Goal: Navigation & Orientation: Understand site structure

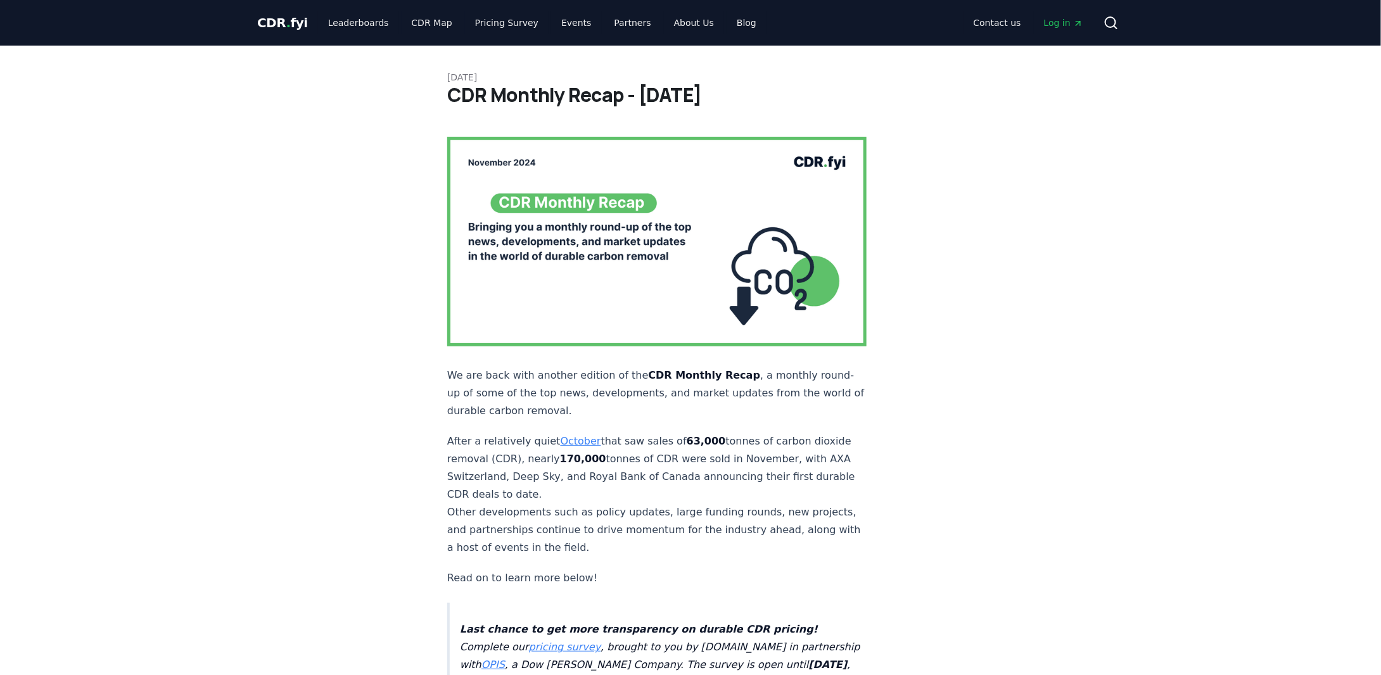
click at [280, 15] on span "CDR . fyi" at bounding box center [282, 22] width 51 height 15
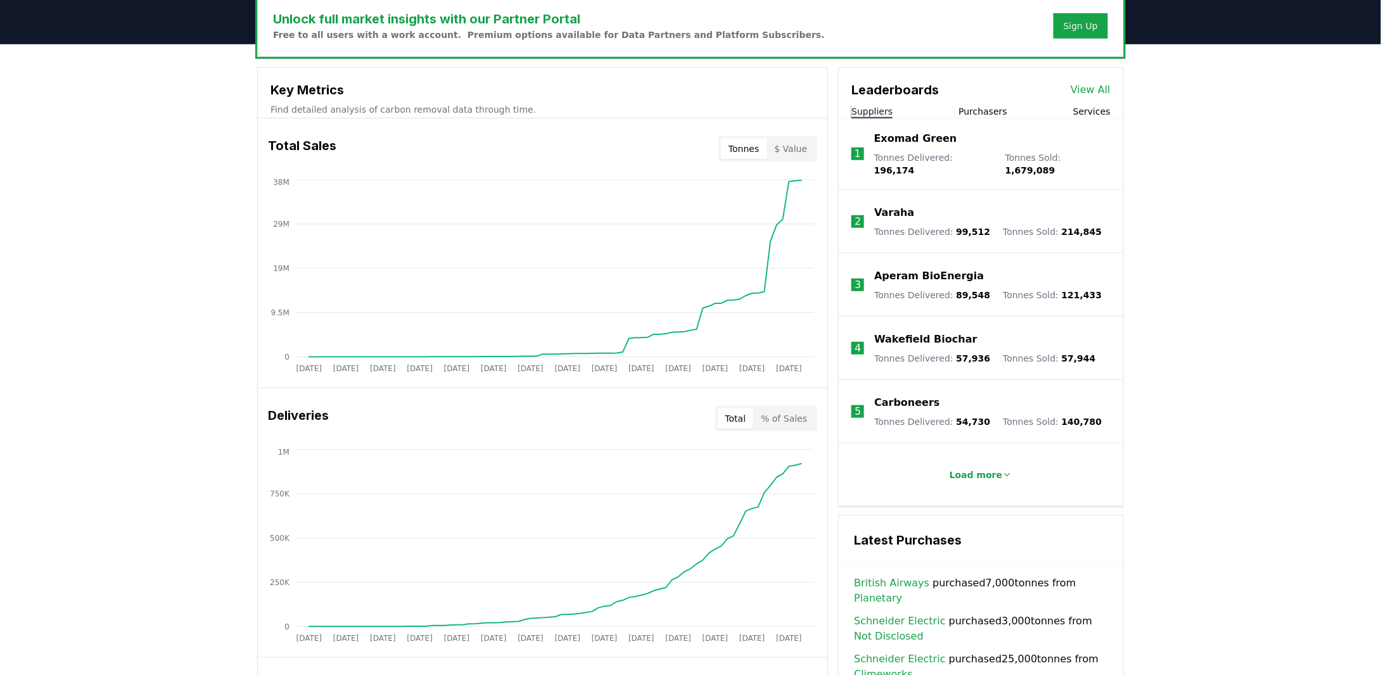
scroll to position [841, 0]
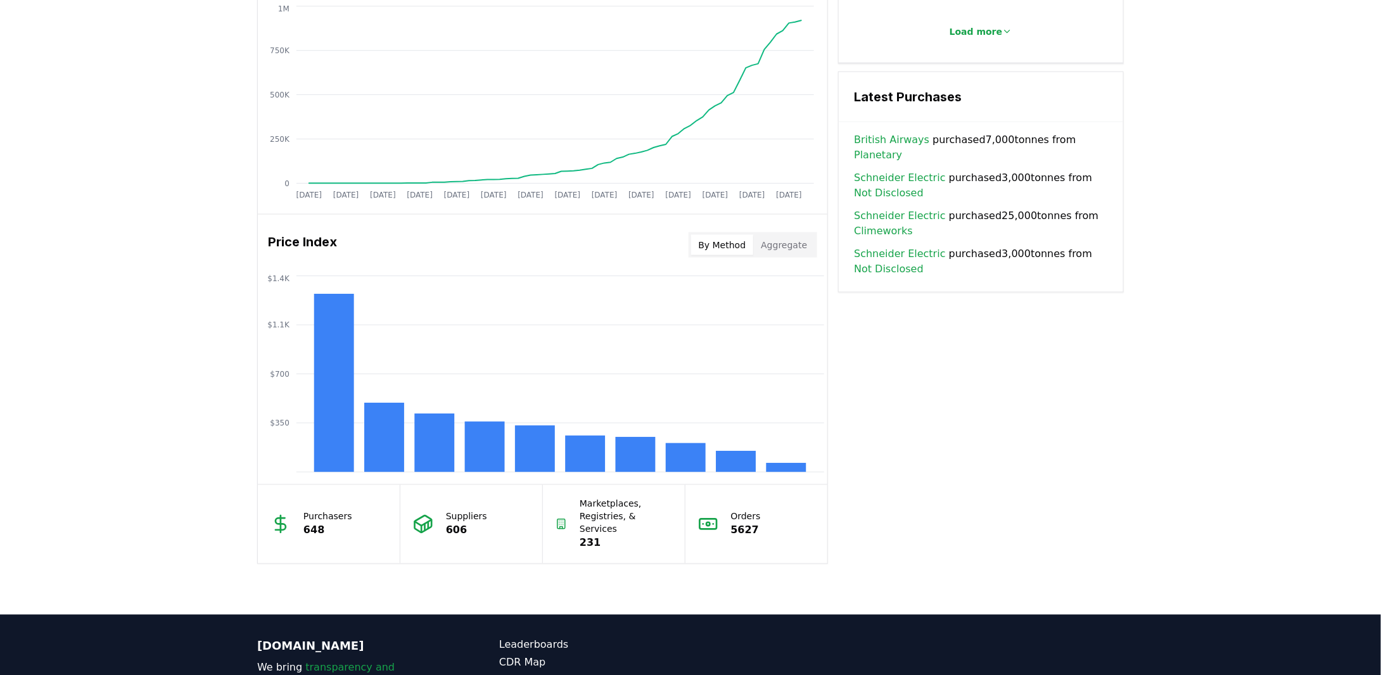
click at [798, 249] on button "Aggregate" at bounding box center [783, 245] width 61 height 20
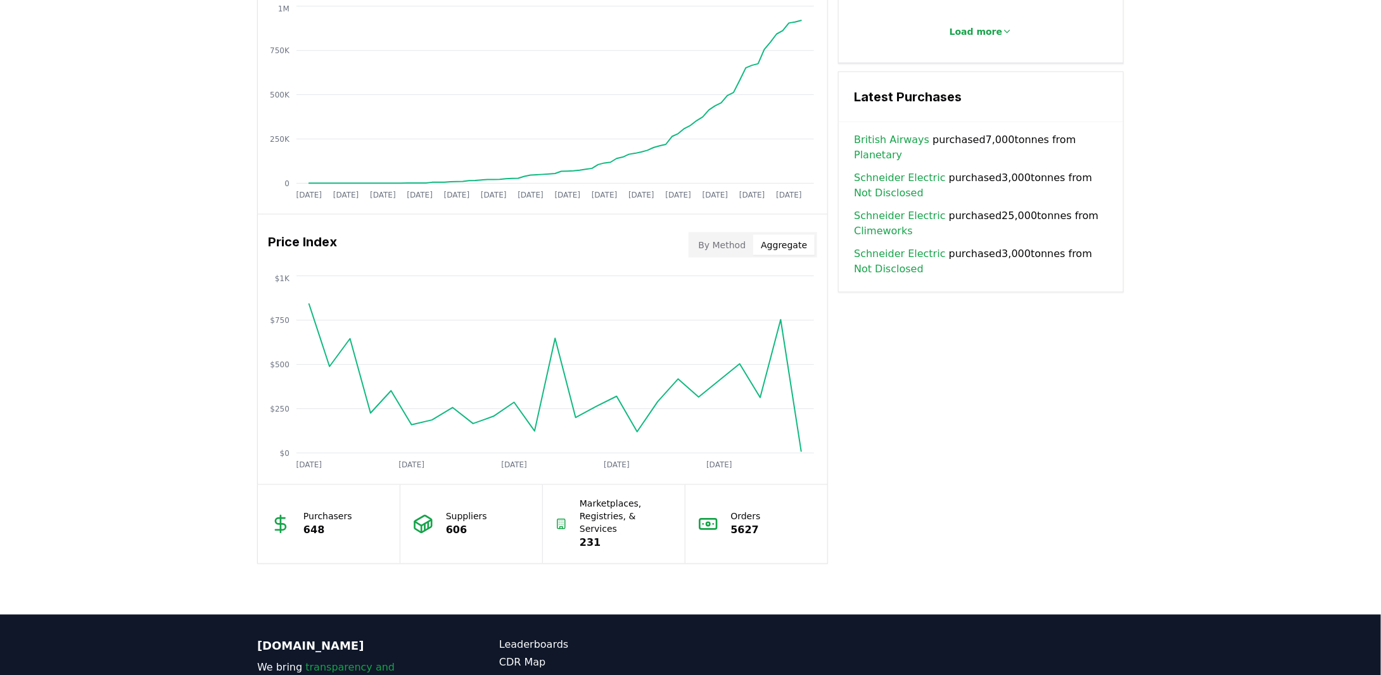
click at [741, 238] on button "By Method" at bounding box center [722, 245] width 63 height 20
click at [761, 236] on button "Aggregate" at bounding box center [783, 245] width 61 height 20
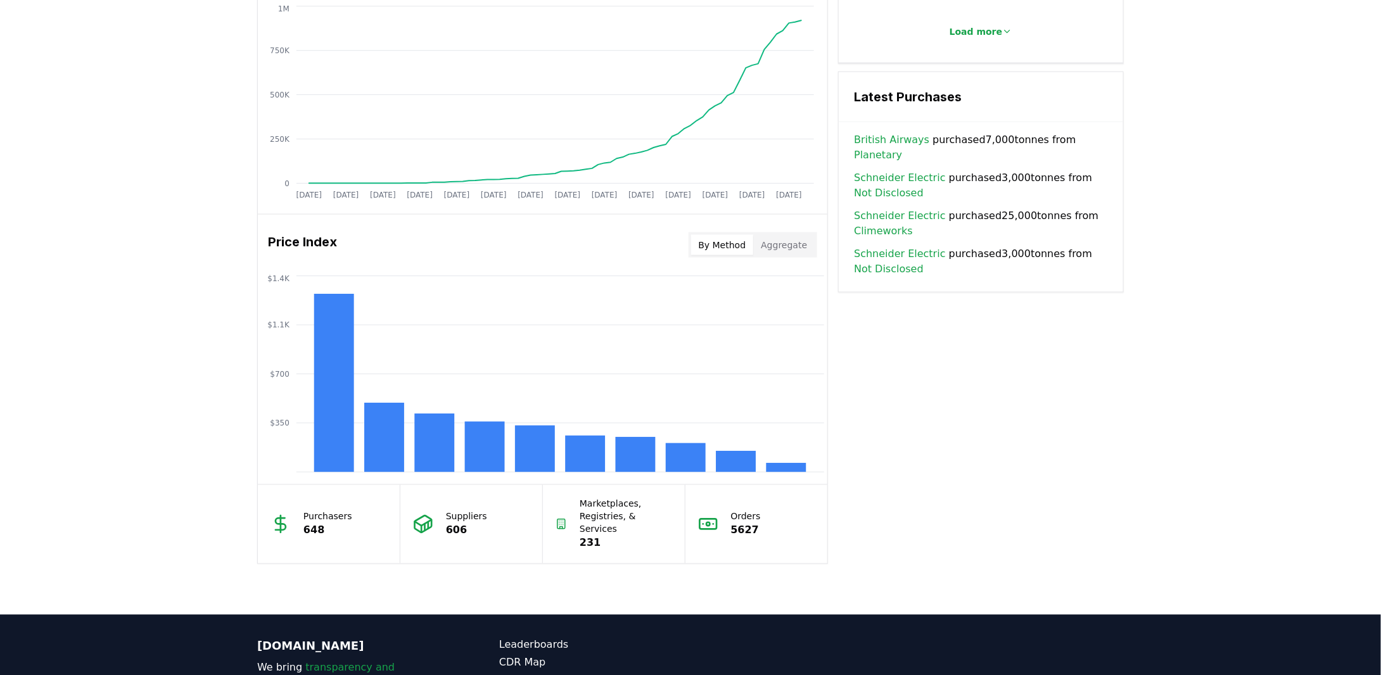
click at [752, 236] on button "By Method" at bounding box center [722, 245] width 63 height 20
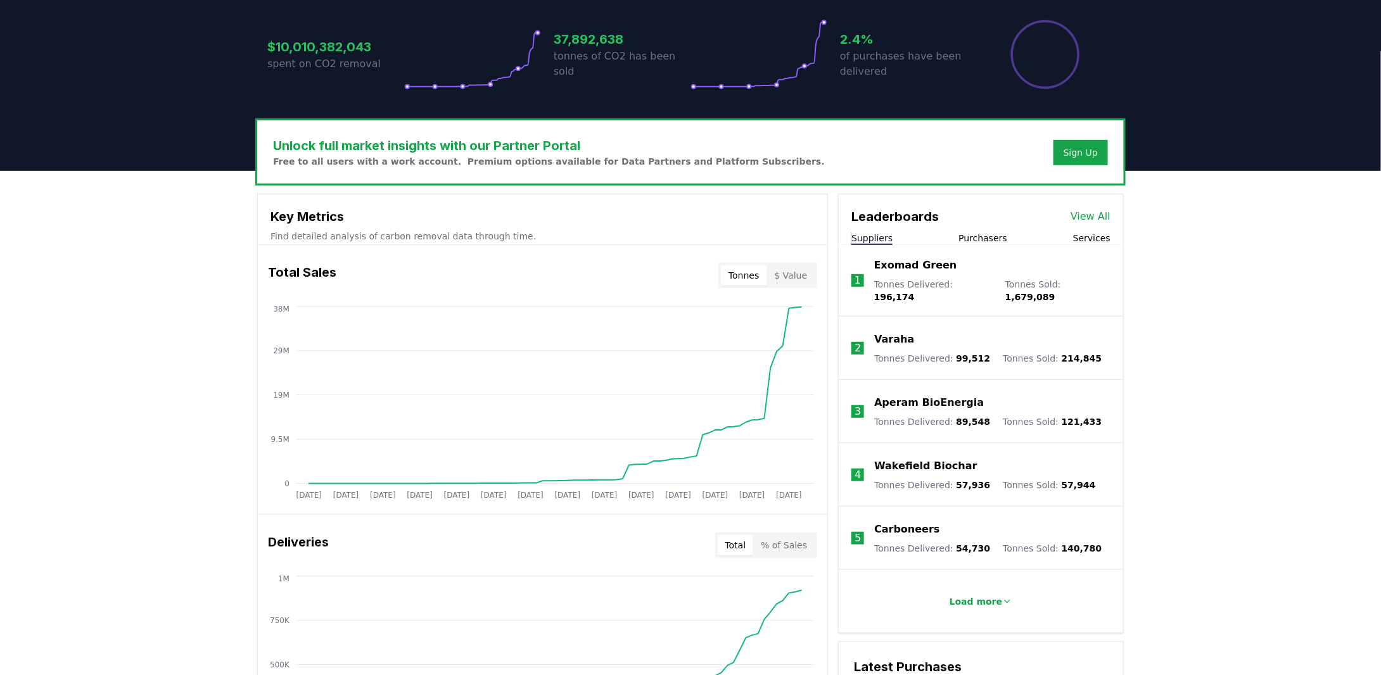
scroll to position [0, 0]
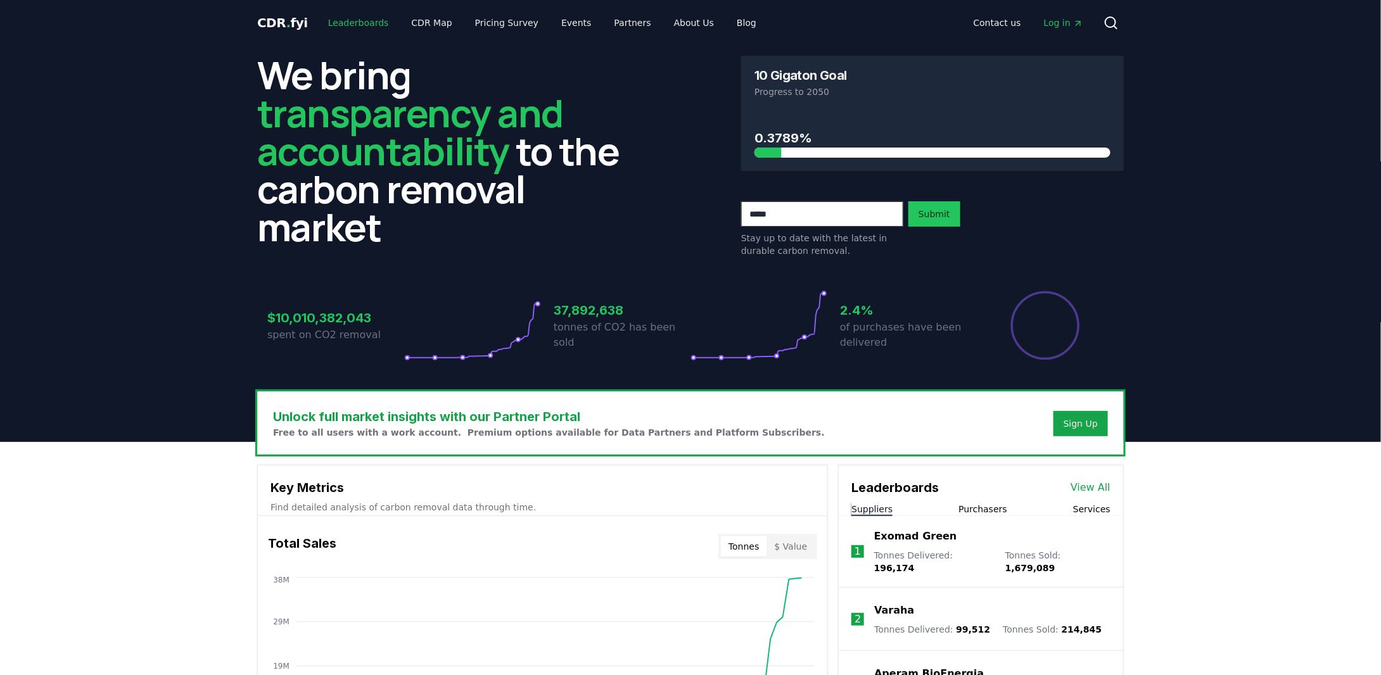
click at [366, 19] on link "Leaderboards" at bounding box center [358, 22] width 81 height 23
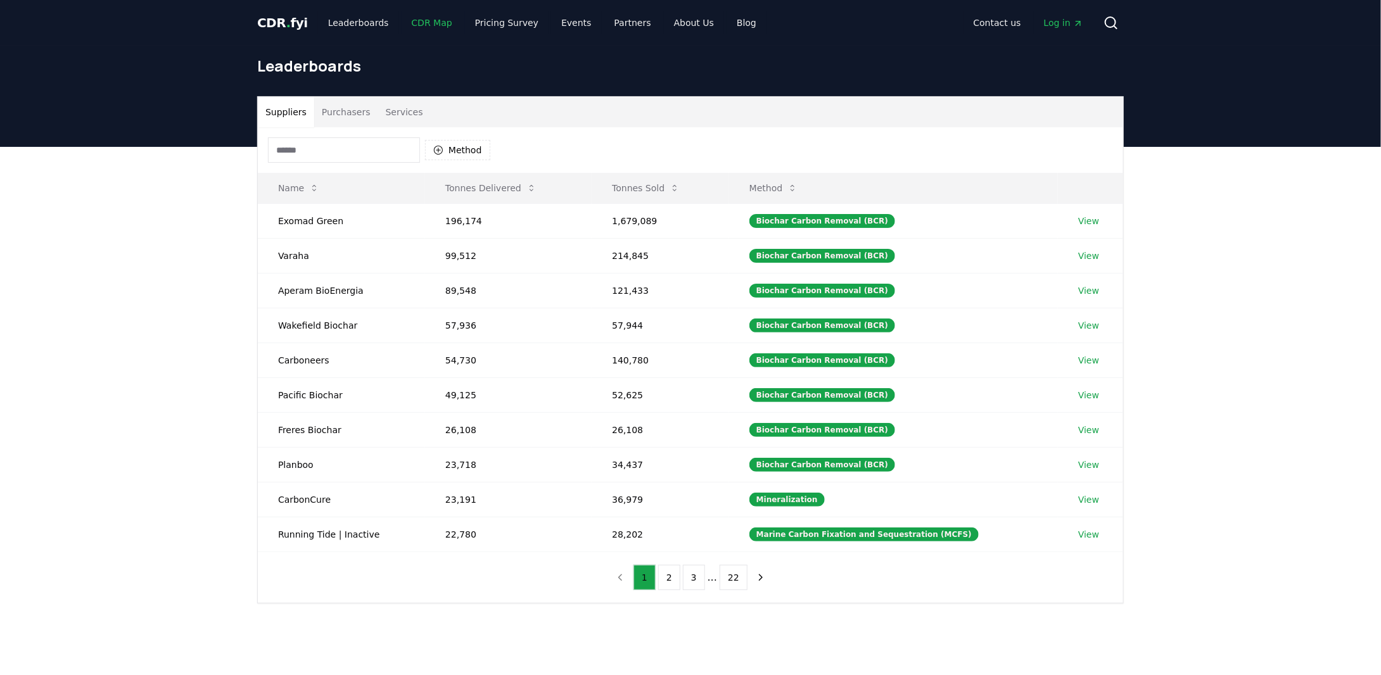
click at [409, 28] on link "CDR Map" at bounding box center [432, 22] width 61 height 23
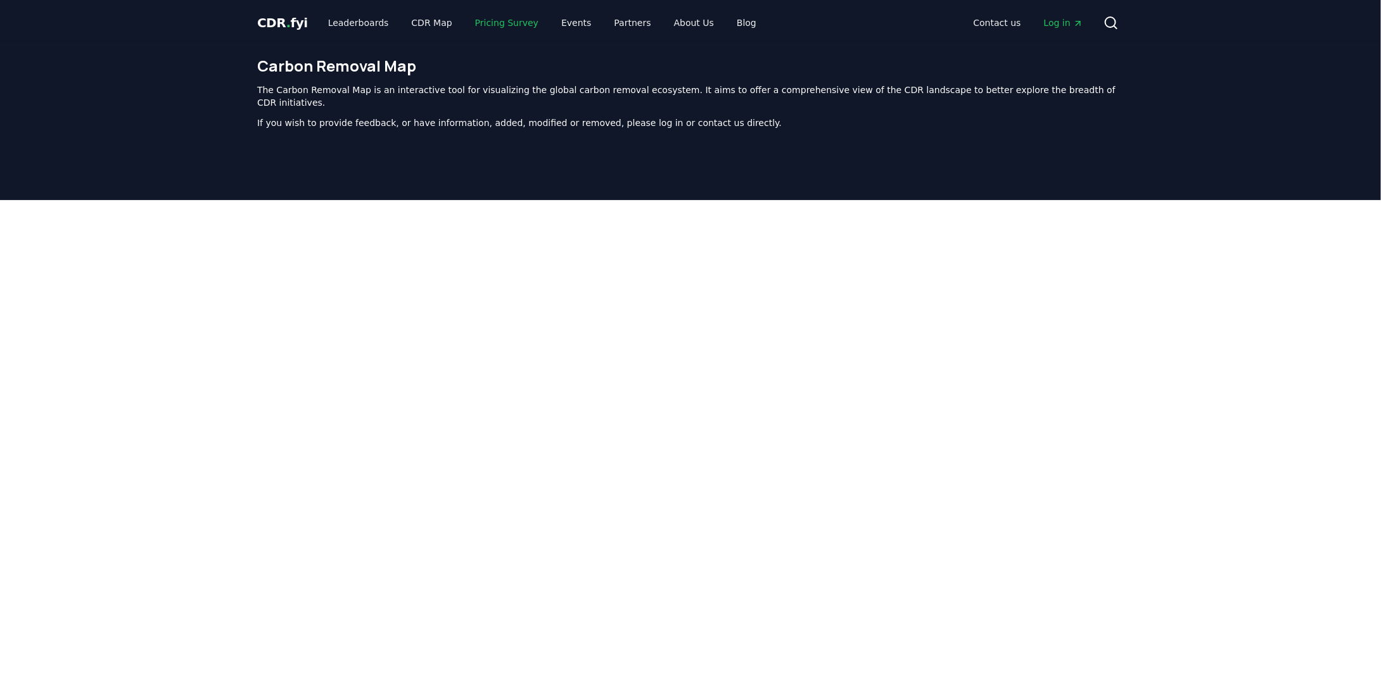
click at [506, 21] on link "Pricing Survey" at bounding box center [507, 22] width 84 height 23
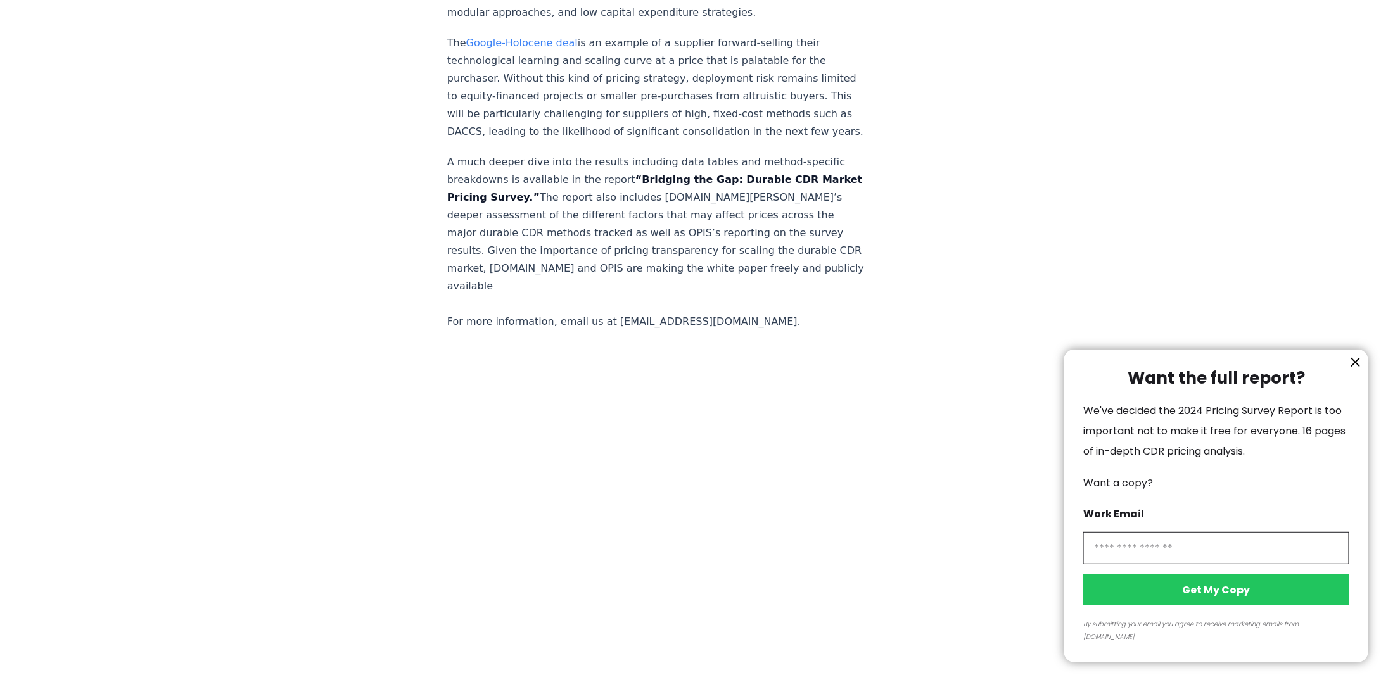
scroll to position [2597, 0]
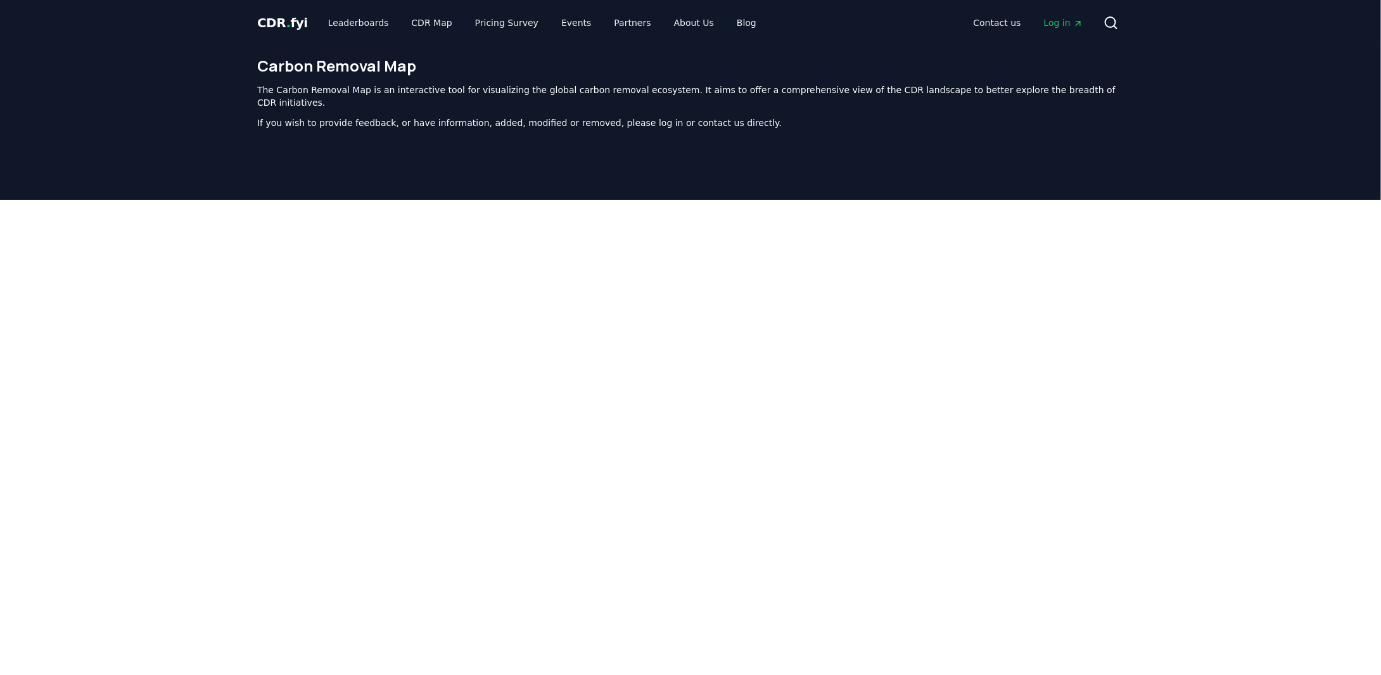
click at [286, 24] on span "CDR . fyi" at bounding box center [282, 22] width 51 height 15
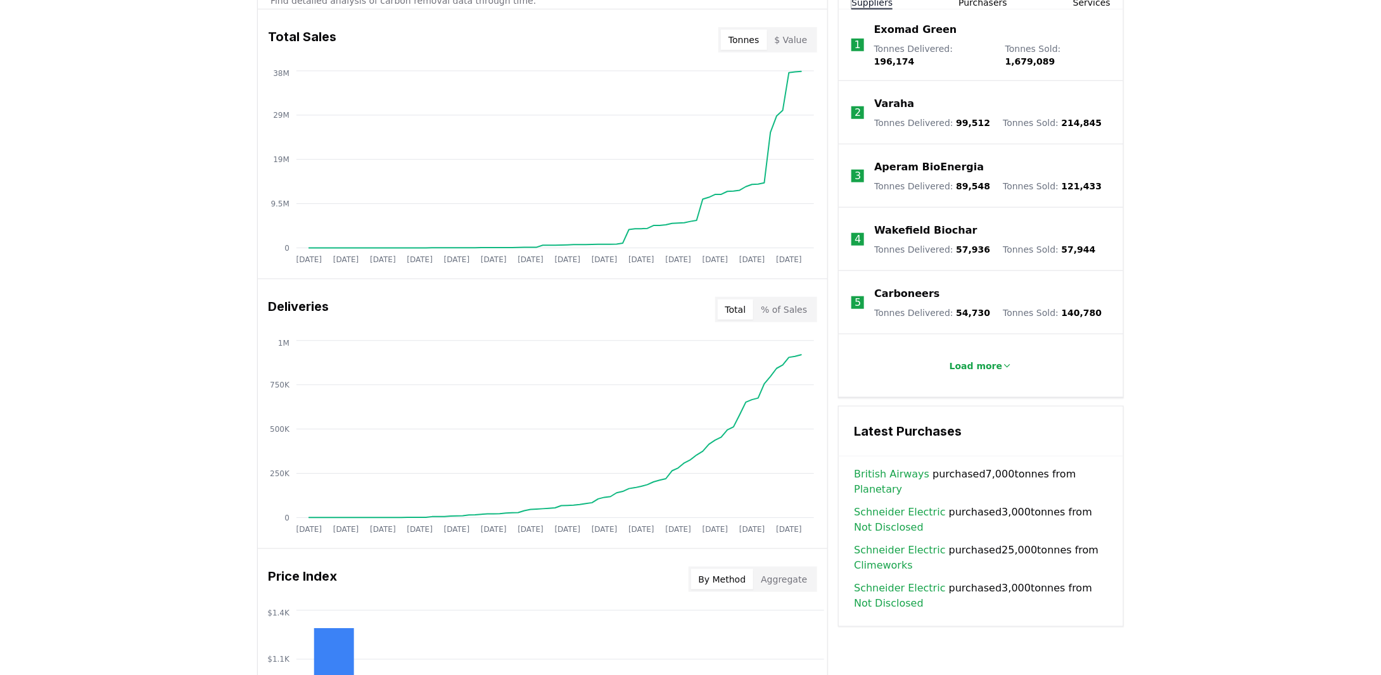
scroll to position [633, 0]
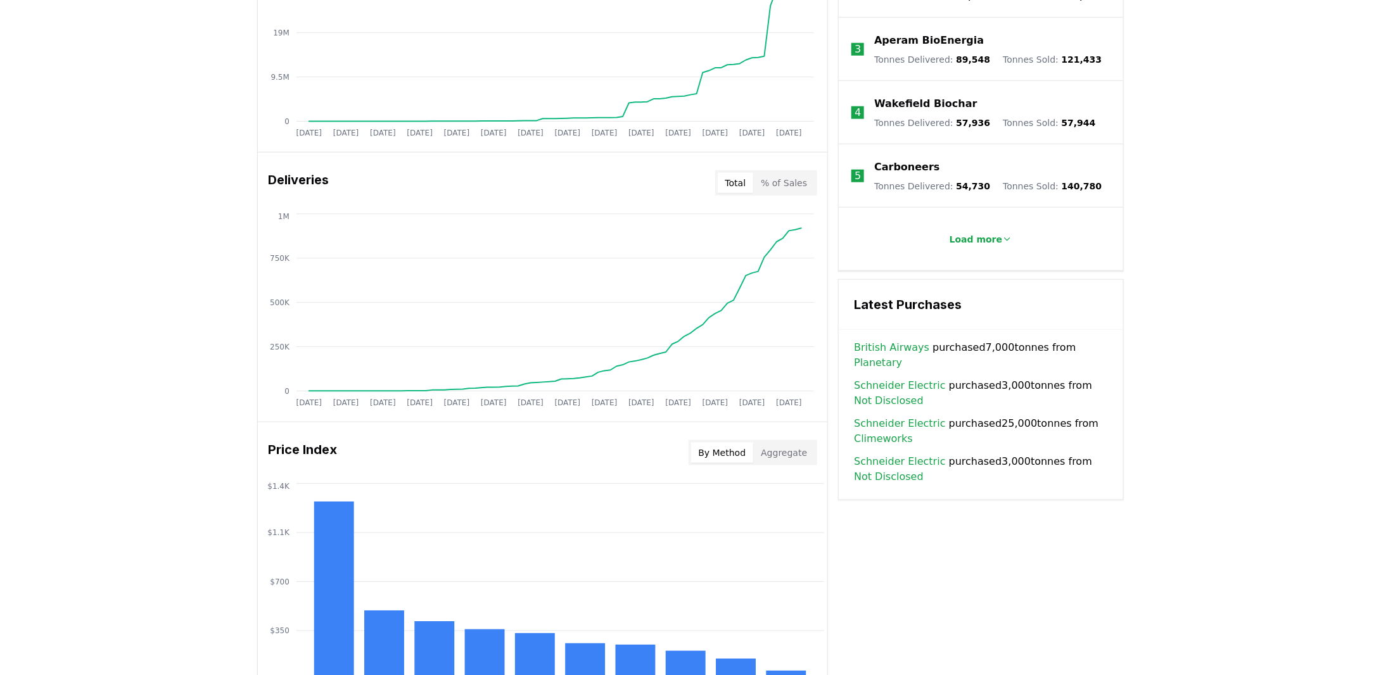
click at [782, 170] on div "Total % of Sales" at bounding box center [766, 182] width 103 height 25
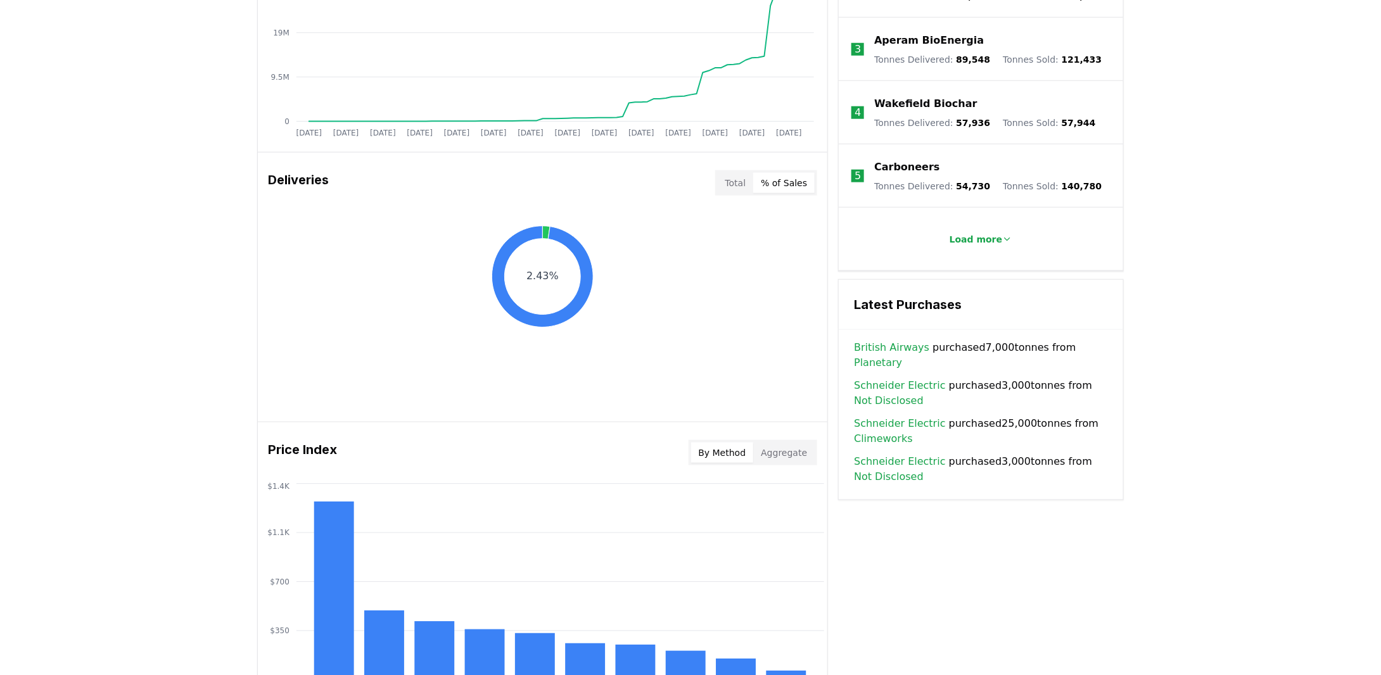
click at [782, 176] on button "% of Sales" at bounding box center [783, 183] width 61 height 20
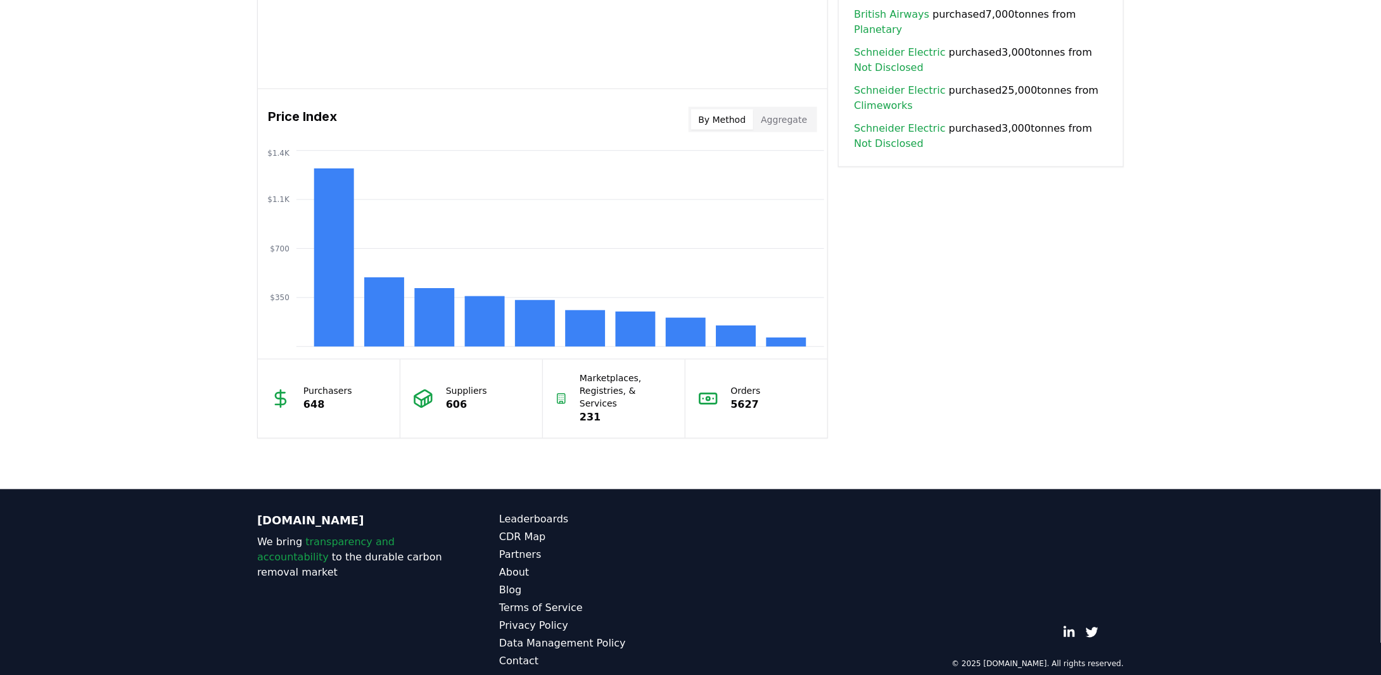
scroll to position [968, 0]
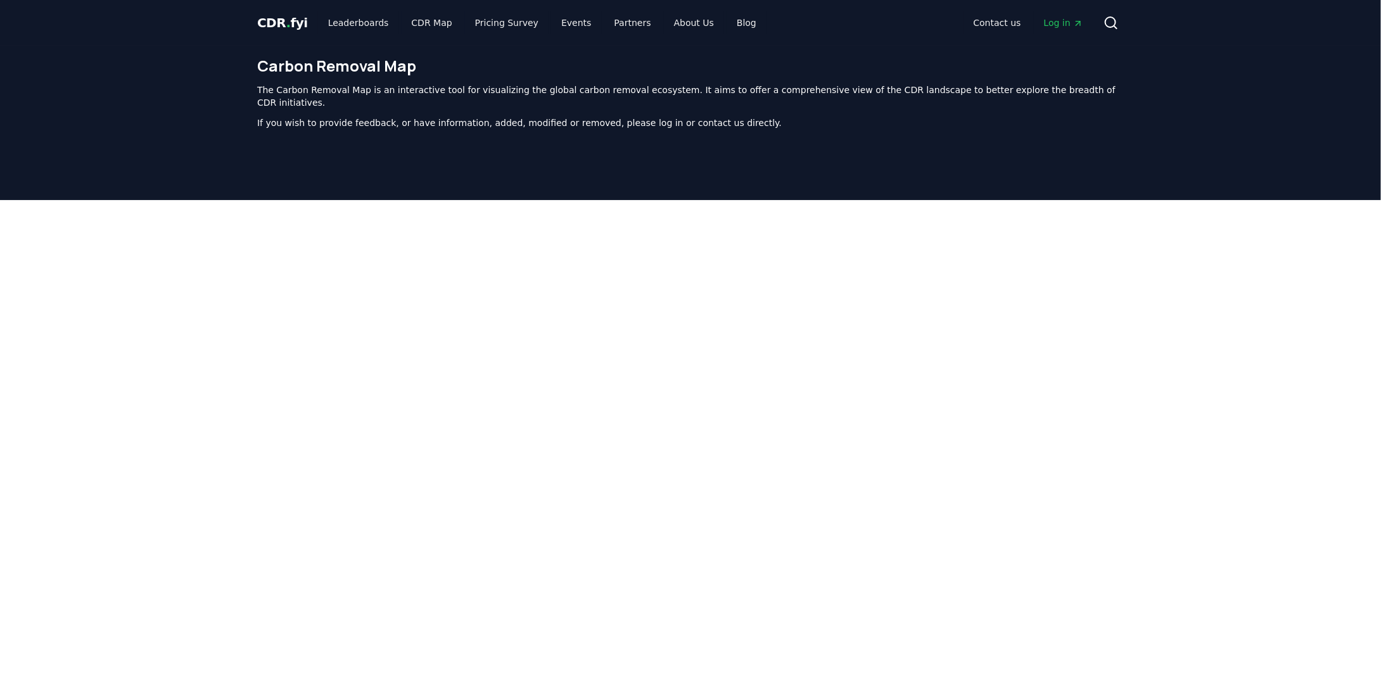
scroll to position [390, 0]
